Goal: Transaction & Acquisition: Purchase product/service

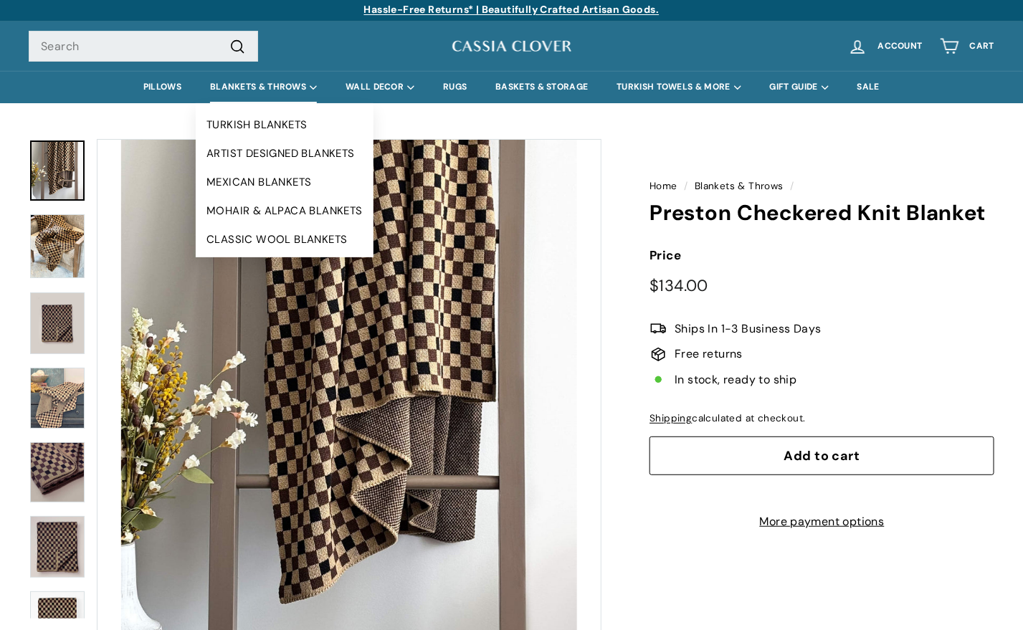
click at [271, 82] on summary "BLANKETS & THROWS" at bounding box center [264, 87] width 136 height 32
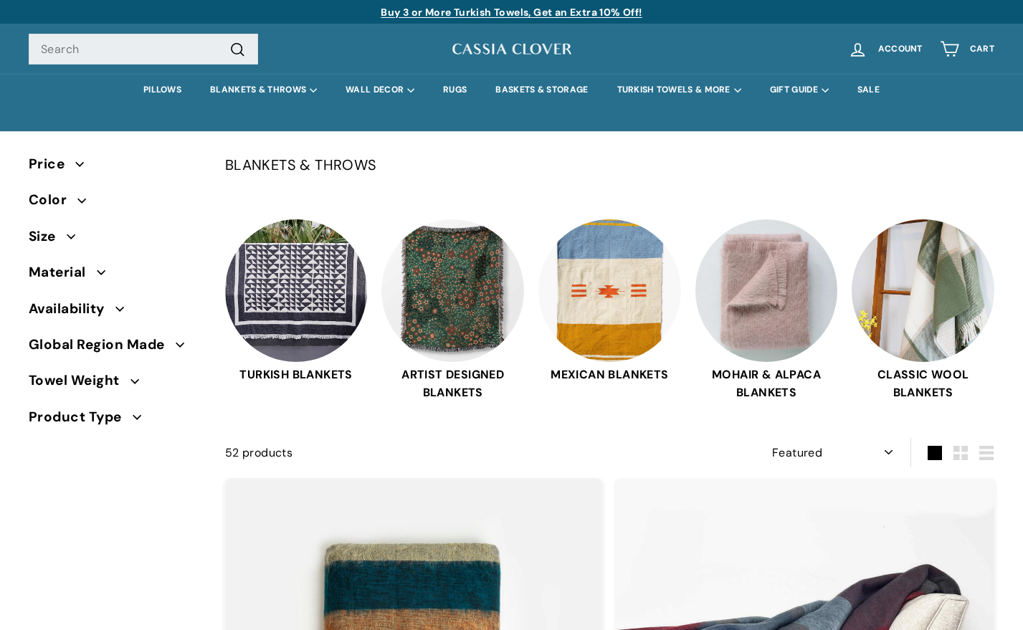
select select "manual"
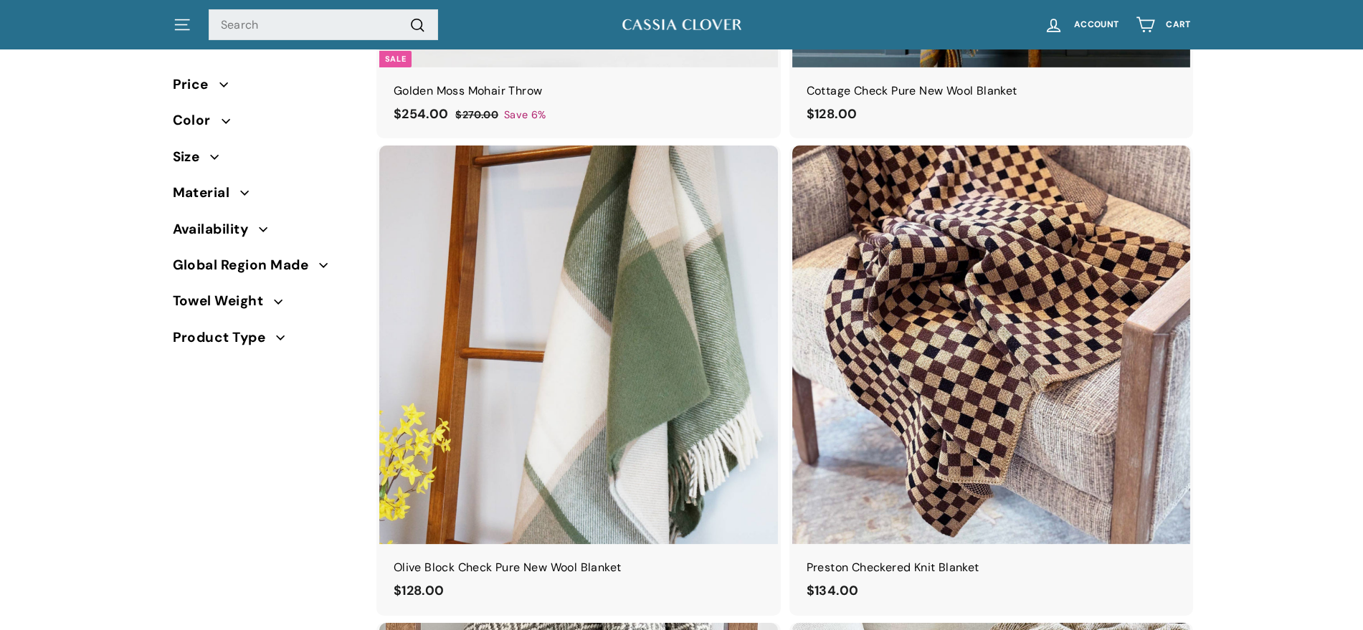
scroll to position [1332, 0]
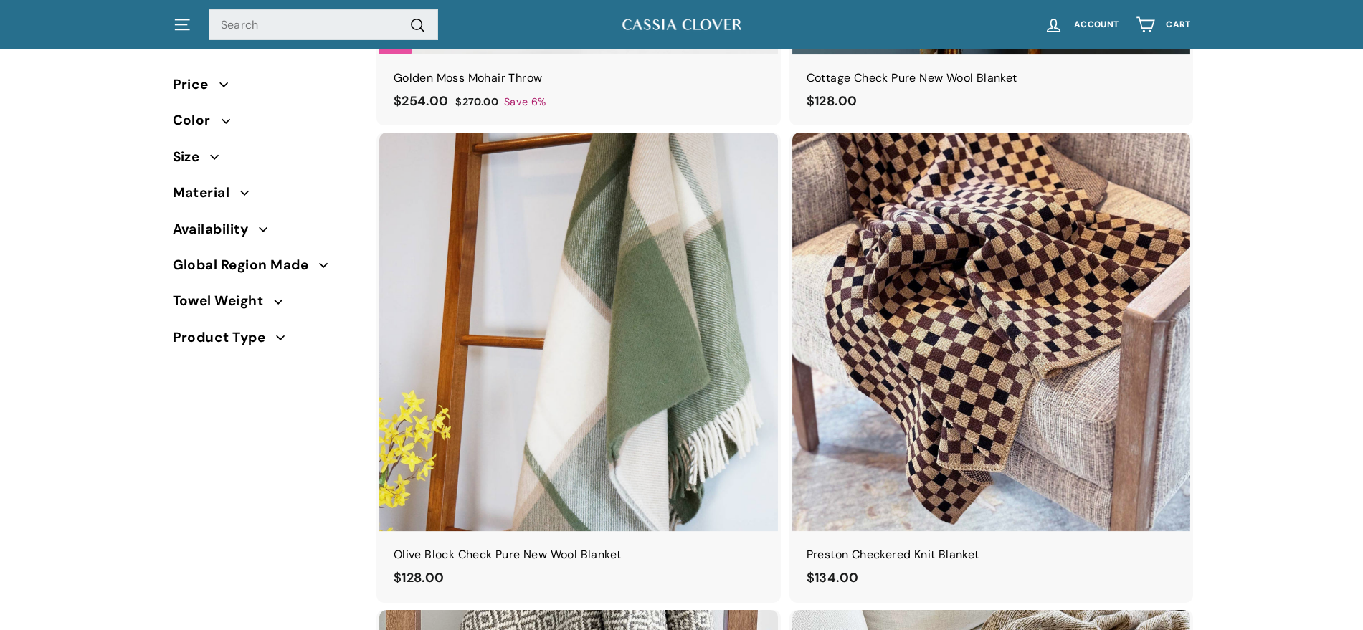
drag, startPoint x: 1376, startPoint y: 27, endPoint x: 1375, endPoint y: 99, distance: 72.4
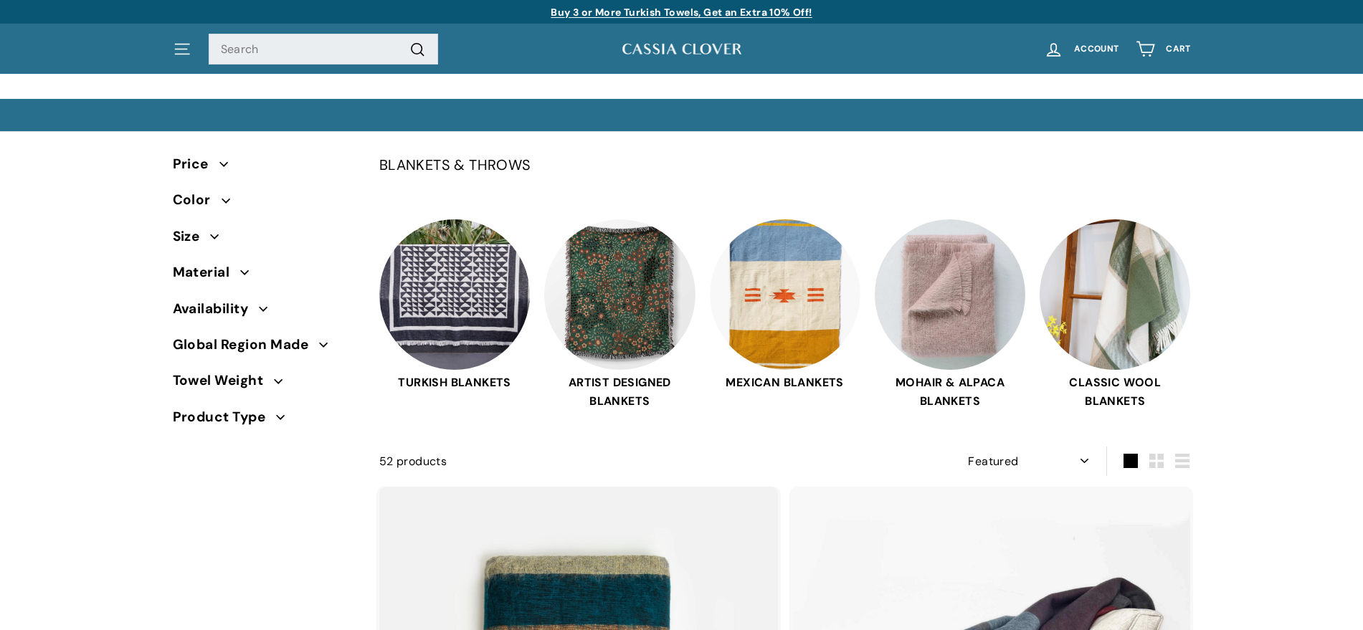
select select "manual"
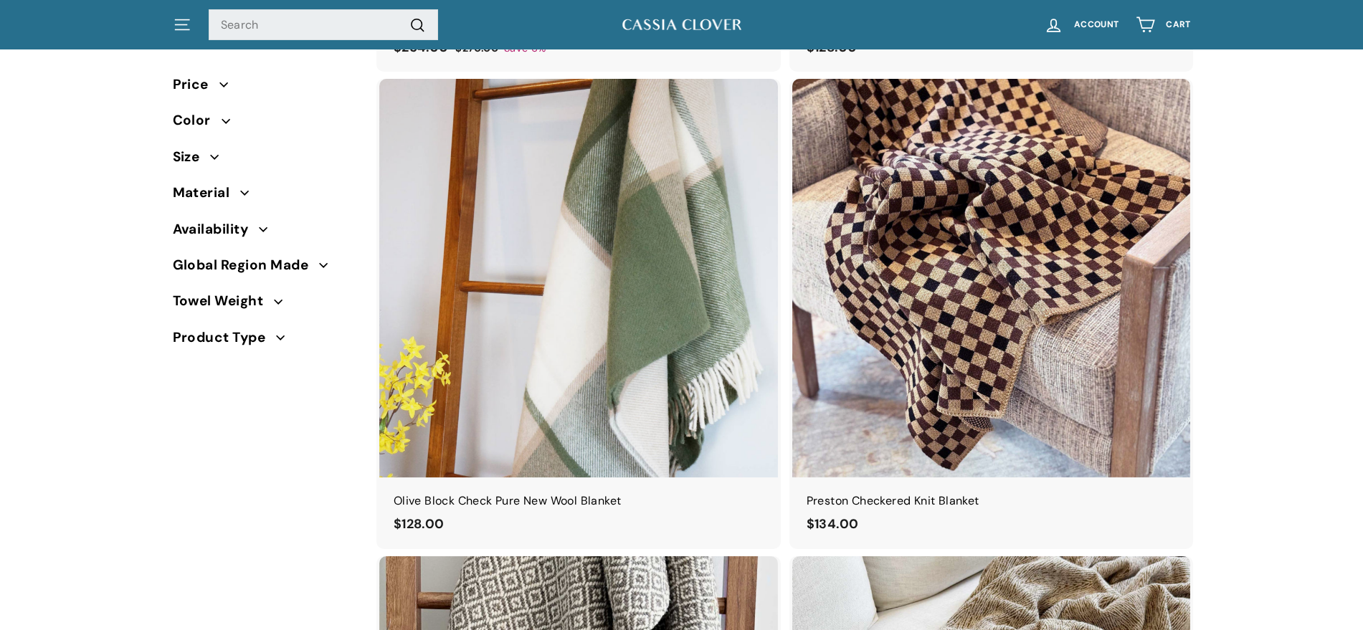
scroll to position [1319, 0]
